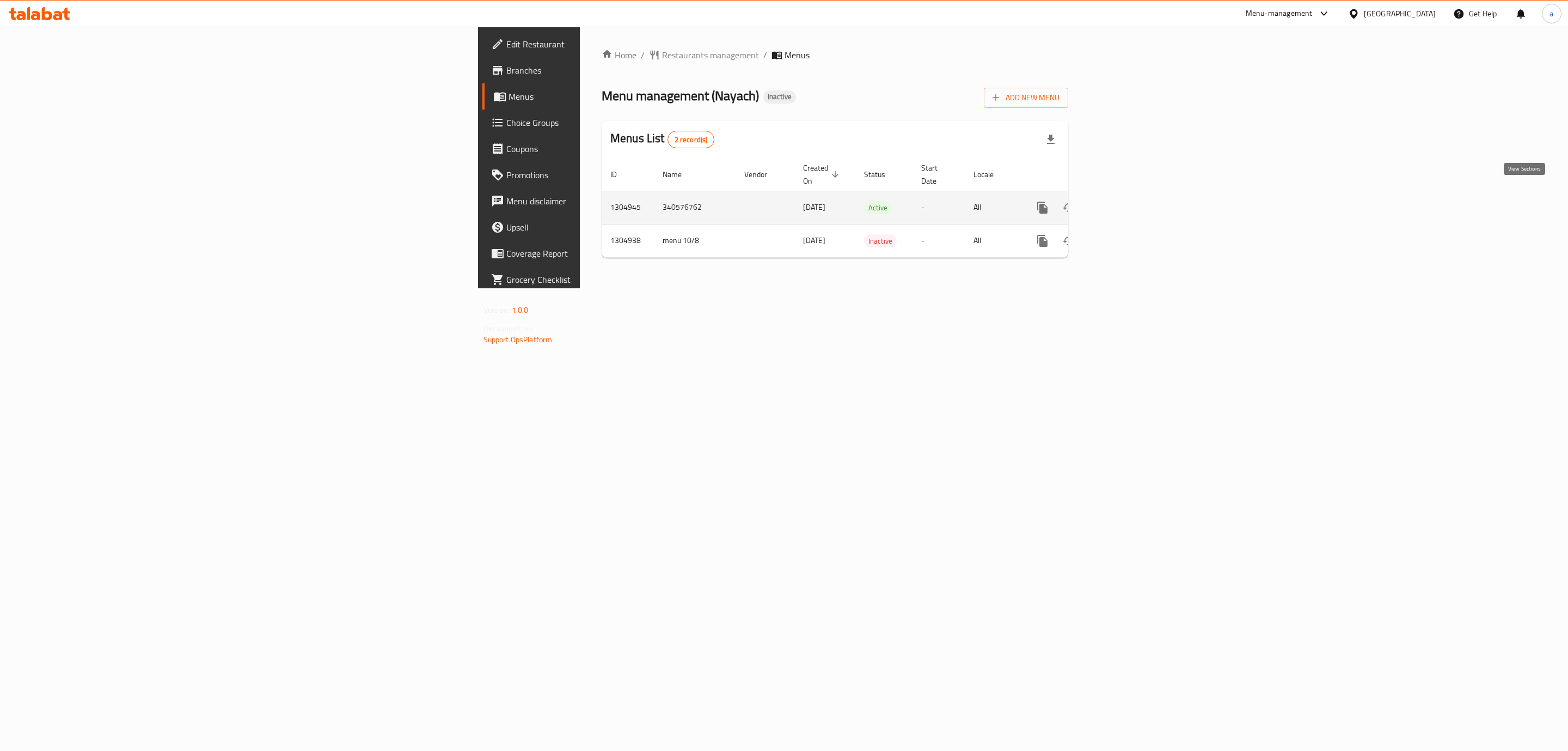
click at [1126, 203] on icon "enhanced table" at bounding box center [1121, 207] width 10 height 10
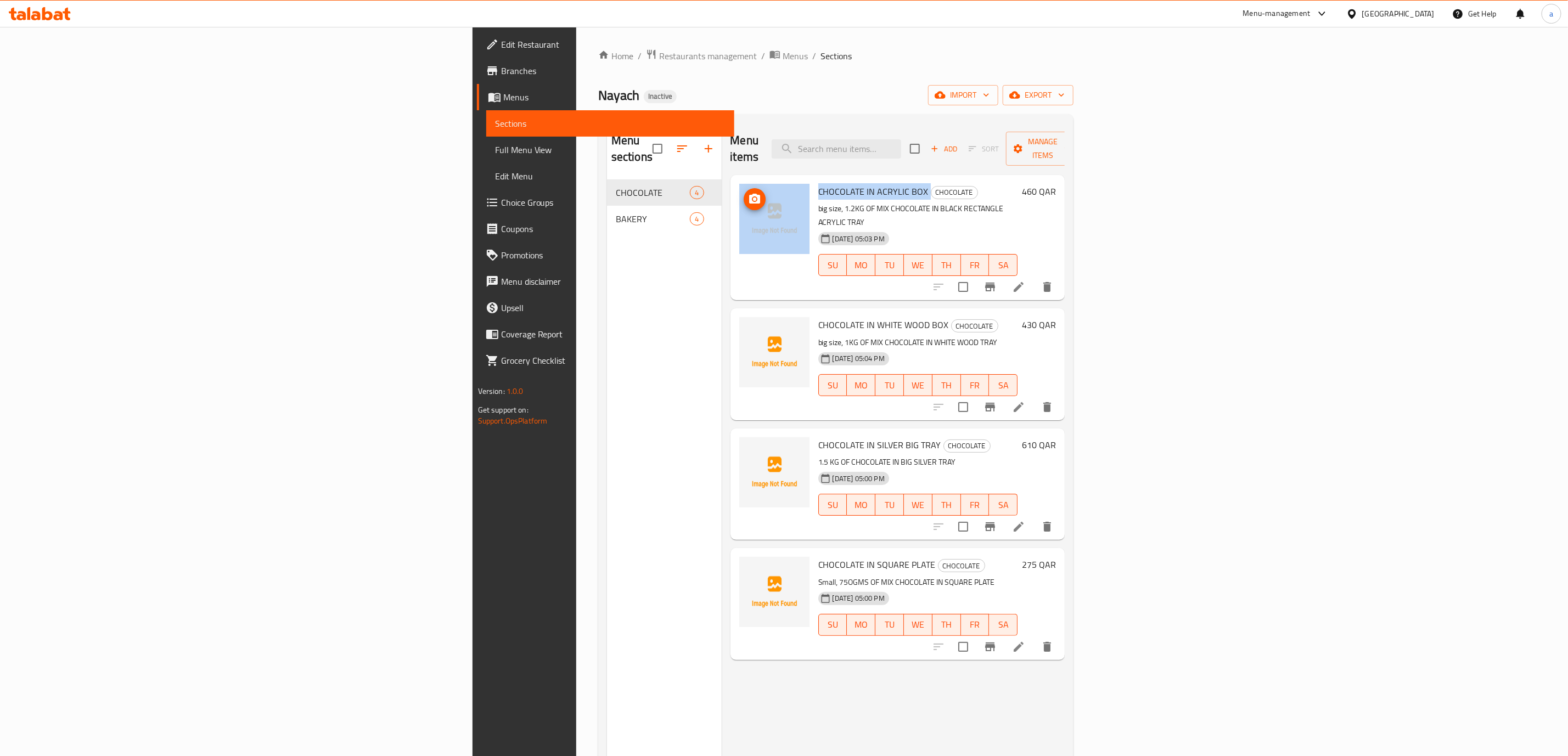
drag, startPoint x: 815, startPoint y: 173, endPoint x: 670, endPoint y: 193, distance: 146.4
click at [735, 193] on div "CHOCOLATE IN ACRYLIC BOX CHOCOLATE big size, 1.2KG OF MIX CHOCOLATE IN BLACK RE…" at bounding box center [897, 237] width 326 height 116
click at [814, 433] on div "CHOCOLATE IN SILVER BIG TRAY CHOCOLATE 1.5 KG OF CHOCOLATE IN BIG SILVER TRAY […" at bounding box center [918, 484] width 209 height 103
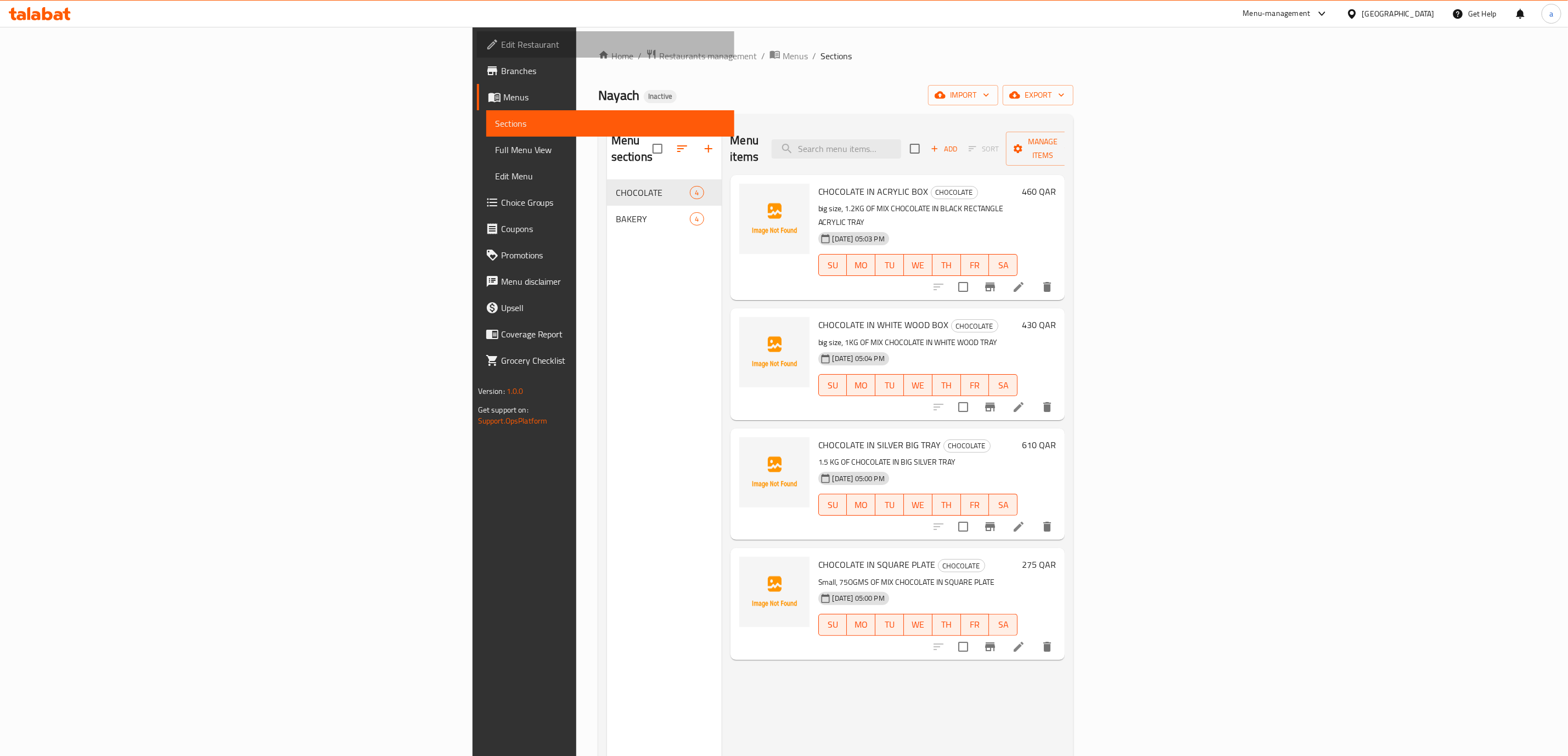
click at [501, 48] on span "Edit Restaurant" at bounding box center [613, 44] width 224 height 13
